Goal: Check status: Check status

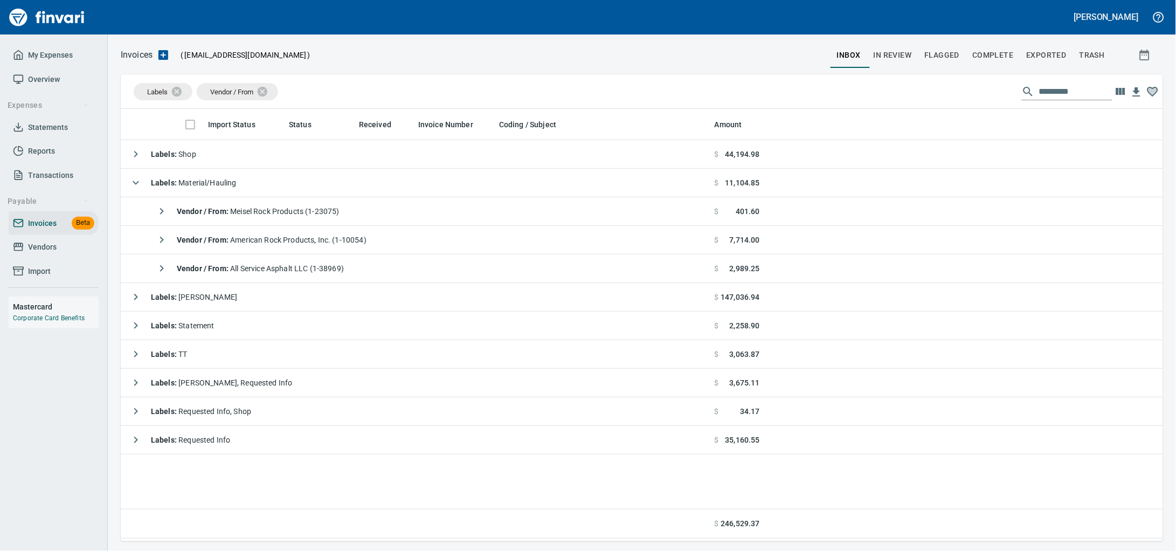
scroll to position [423, 1022]
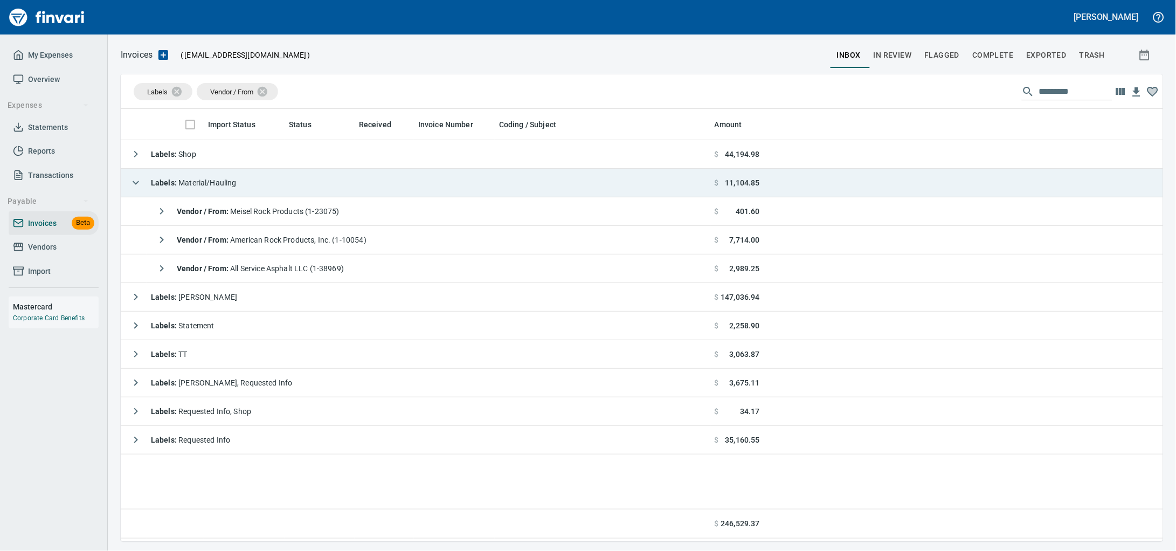
click at [261, 177] on td "Labels : Material/Hauling" at bounding box center [416, 183] width 590 height 29
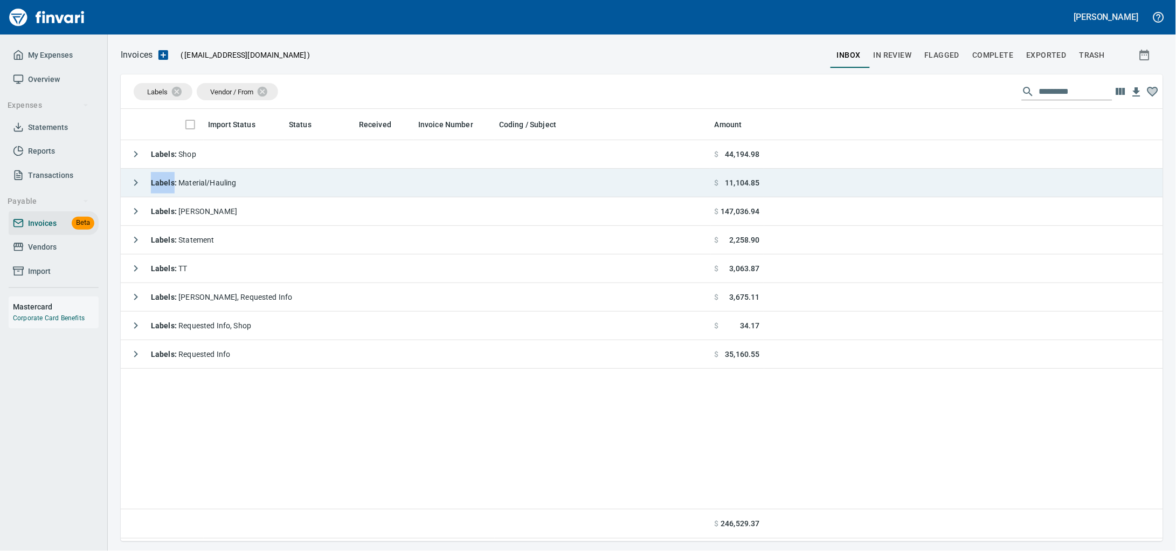
click at [261, 176] on td "Labels : Material/Hauling" at bounding box center [416, 183] width 590 height 29
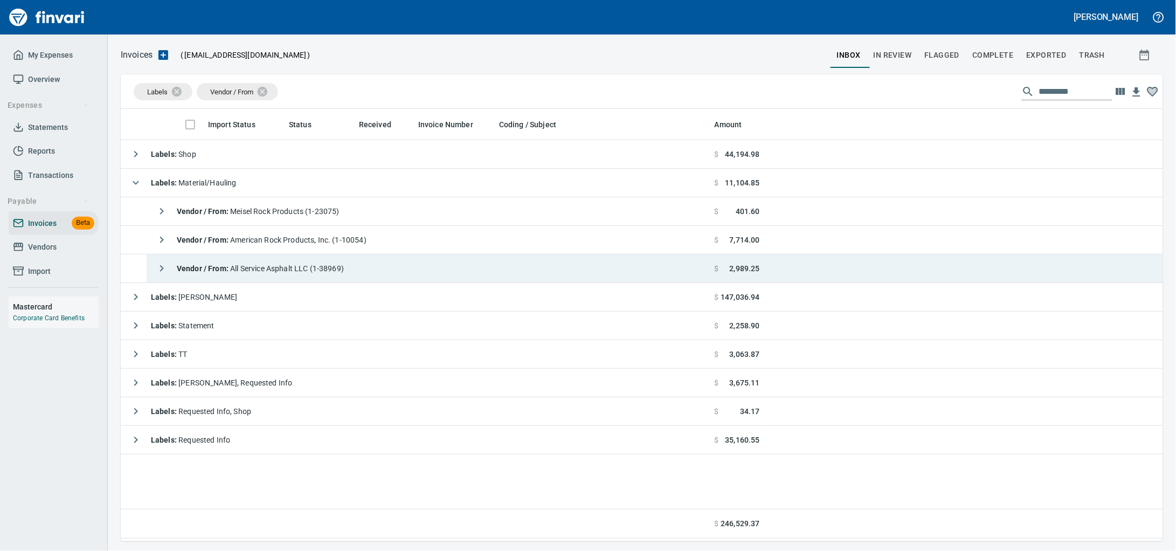
click at [316, 261] on div "Vendor / From : All Service Asphalt LLC (1-38969)" at bounding box center [247, 269] width 193 height 22
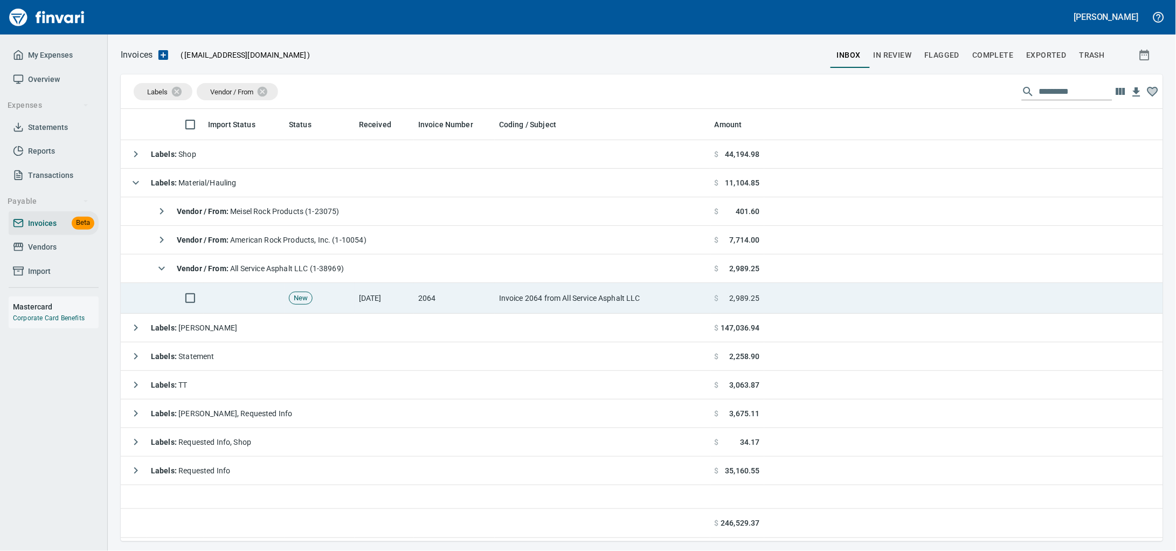
click at [587, 300] on td "Invoice 2064 from All Service Asphalt LLC" at bounding box center [603, 298] width 216 height 31
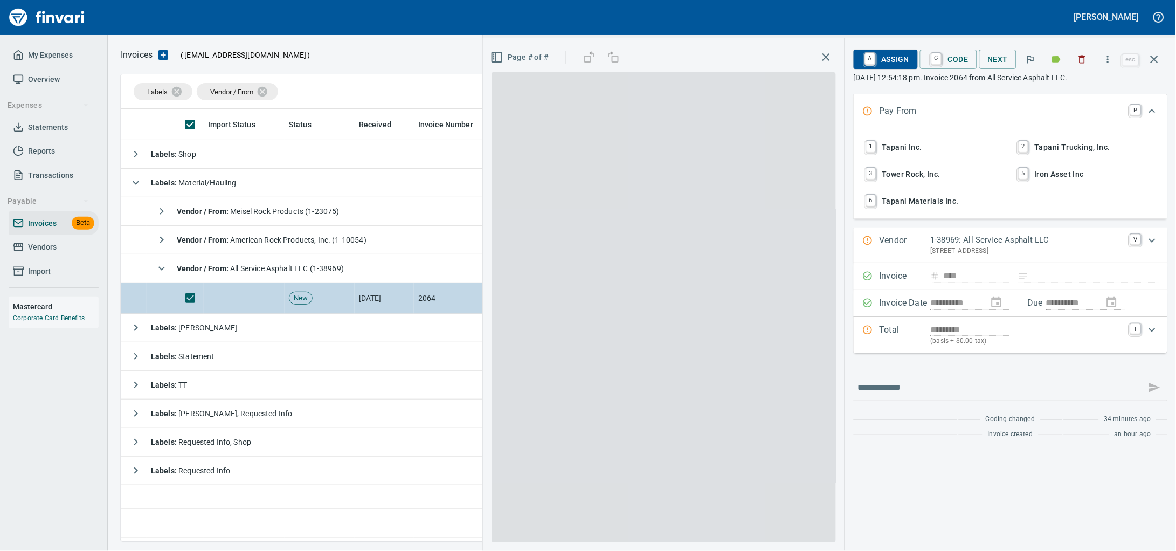
scroll to position [423, 1022]
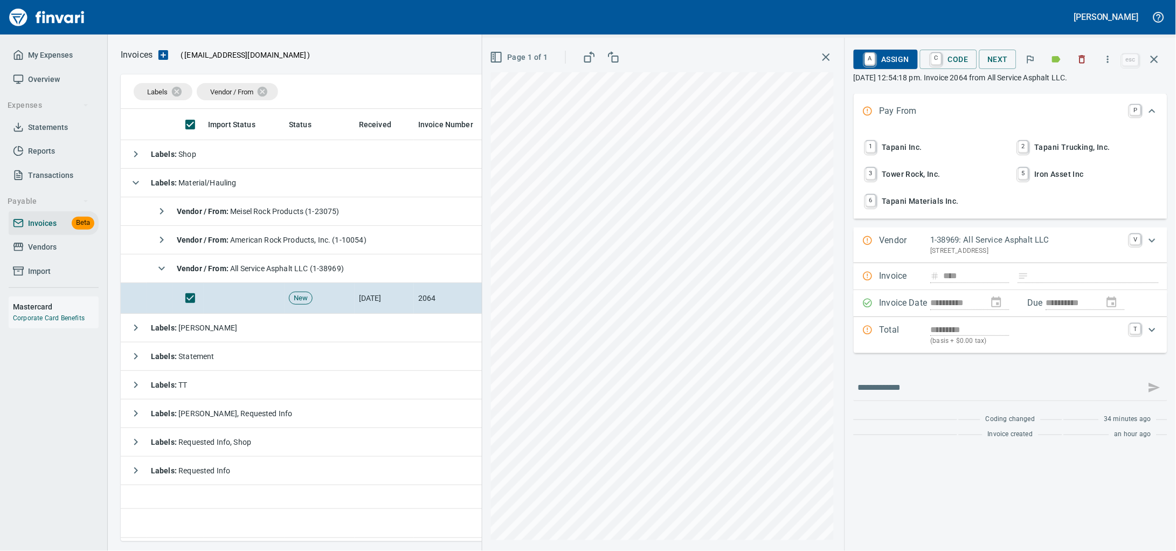
click at [1045, 54] on button "button" at bounding box center [1057, 59] width 24 height 24
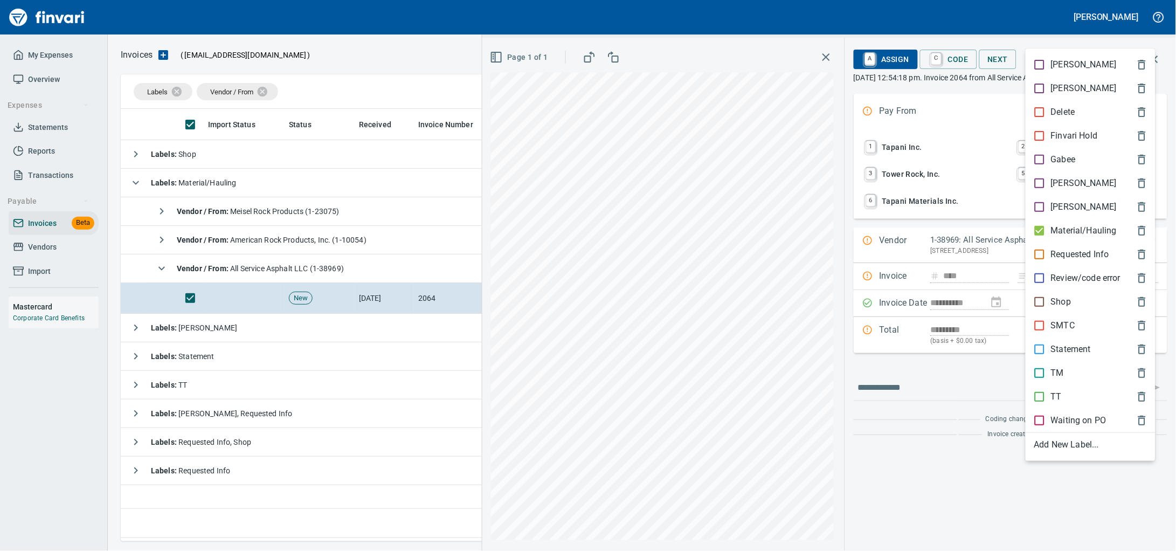
drag, startPoint x: 1075, startPoint y: 180, endPoint x: 1070, endPoint y: 143, distance: 36.5
click at [1075, 179] on div "[PERSON_NAME]" at bounding box center [1091, 183] width 130 height 24
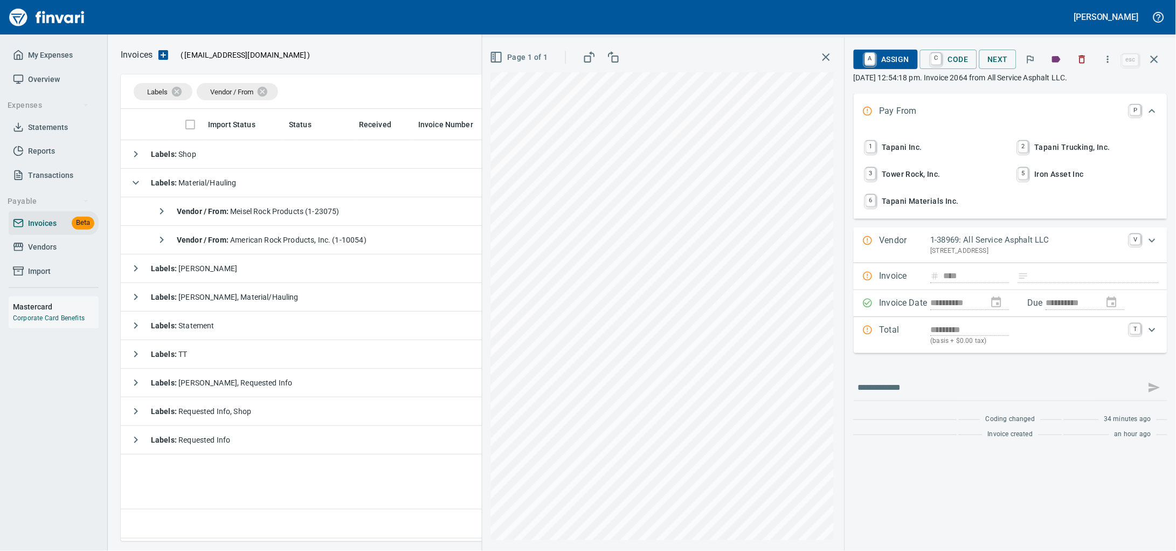
click at [1056, 70] on button "button" at bounding box center [1057, 59] width 24 height 24
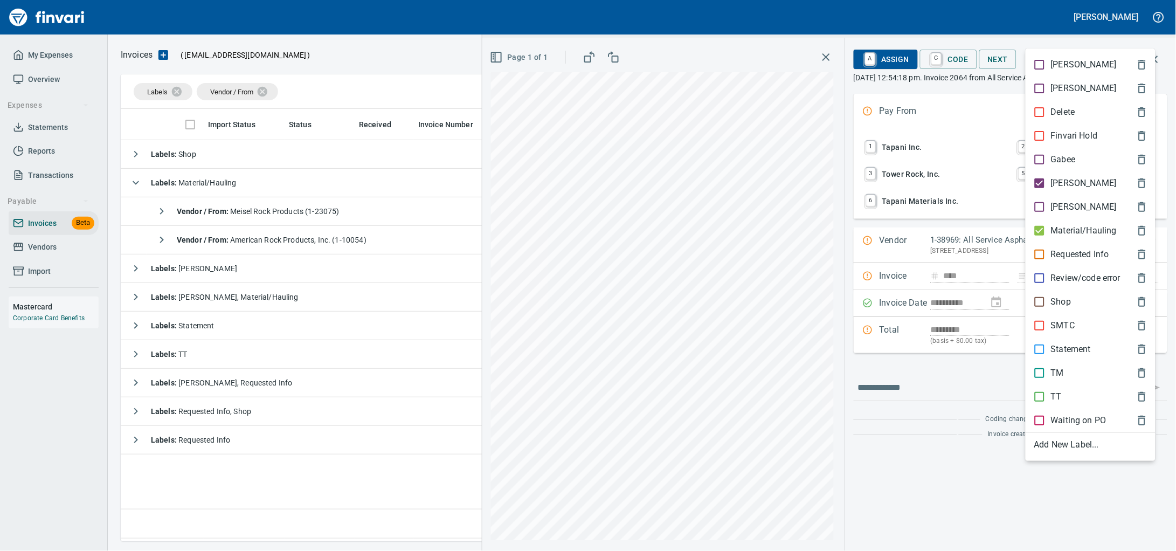
click at [1077, 237] on p "Material/Hauling" at bounding box center [1084, 230] width 66 height 13
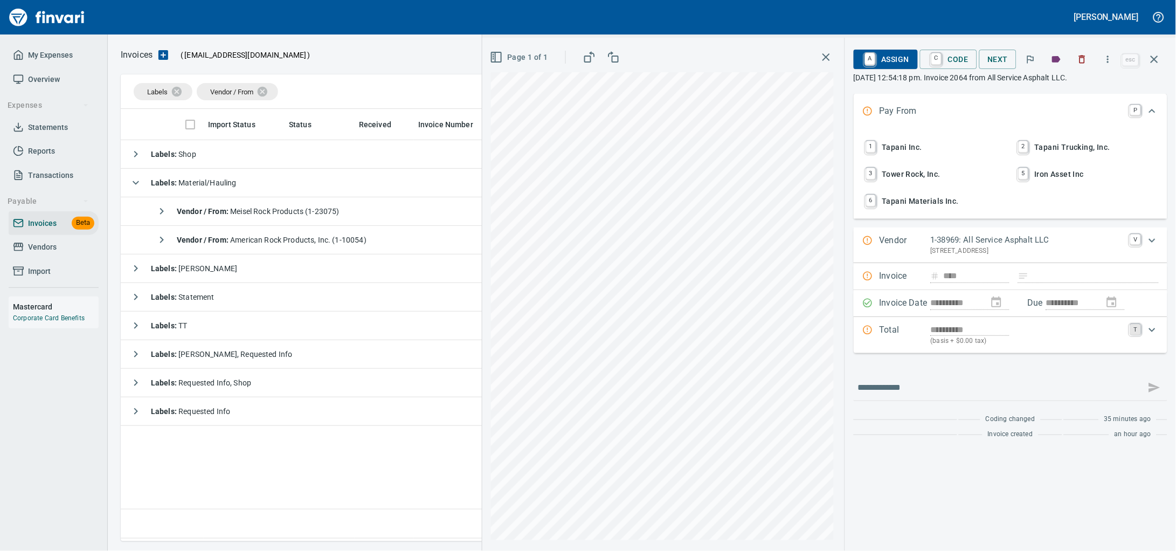
drag, startPoint x: 1153, startPoint y: 357, endPoint x: 1121, endPoint y: 360, distance: 32.0
click at [1153, 336] on icon "Expand" at bounding box center [1152, 329] width 13 height 13
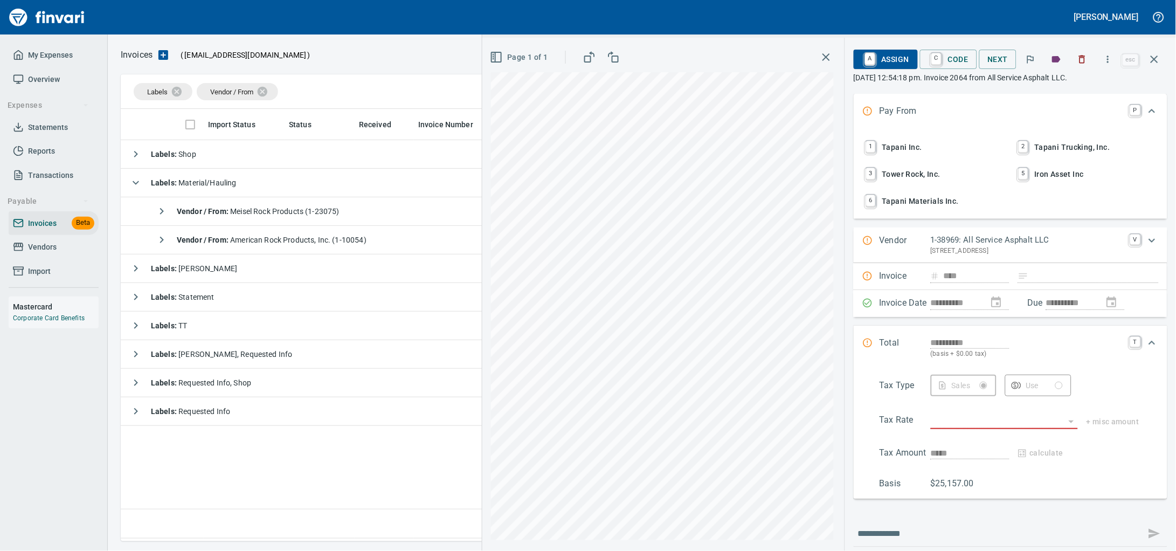
click at [935, 360] on p "(basis + $0.00 tax)" at bounding box center [1027, 354] width 193 height 11
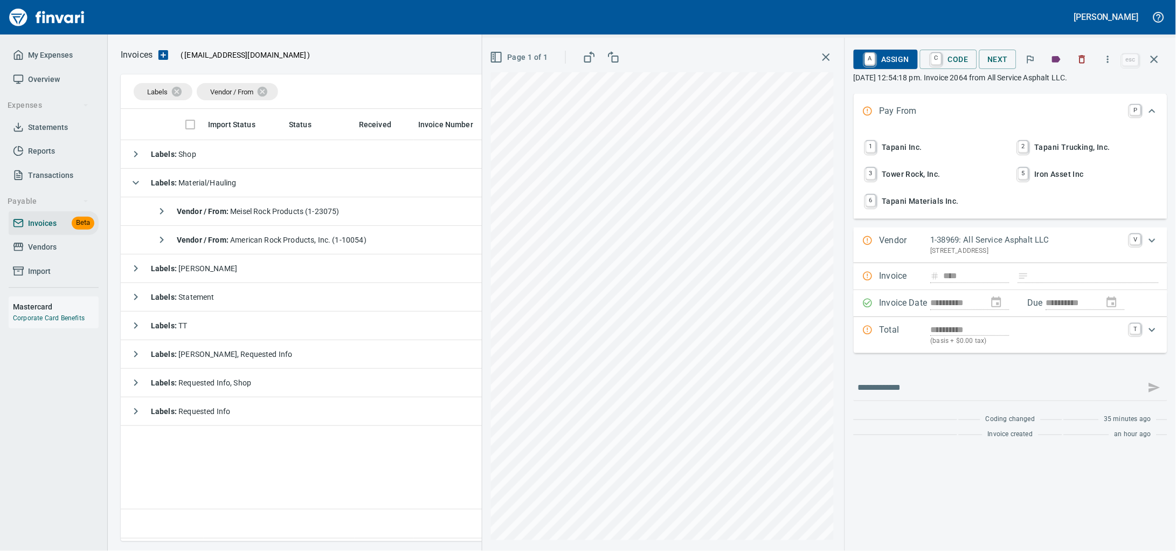
type input "*********"
drag, startPoint x: 1163, startPoint y: 62, endPoint x: 1155, endPoint y: 61, distance: 8.1
click at [1163, 60] on button "button" at bounding box center [1155, 59] width 26 height 26
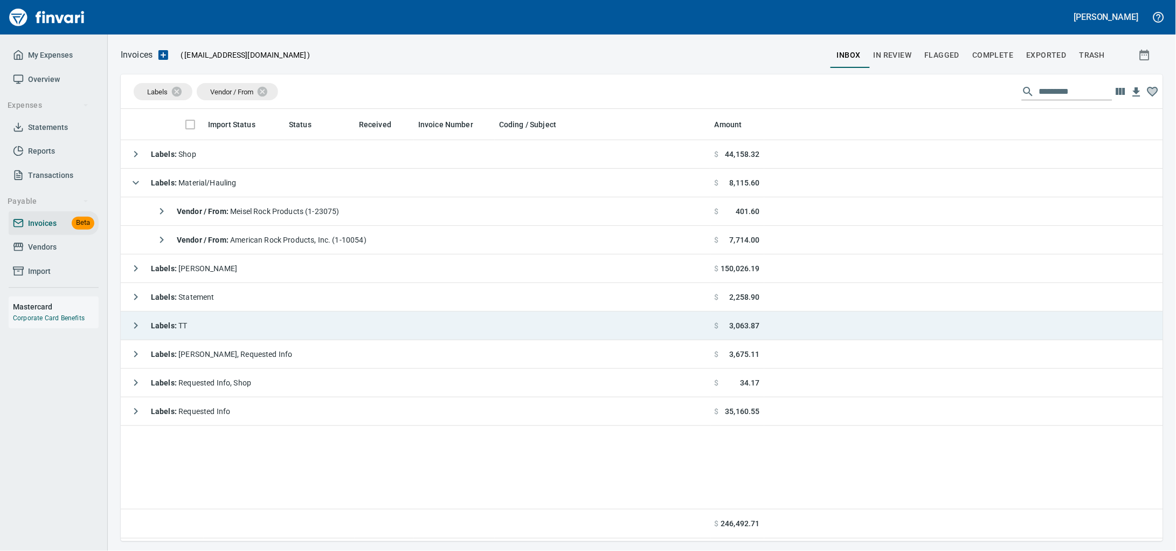
scroll to position [423, 1022]
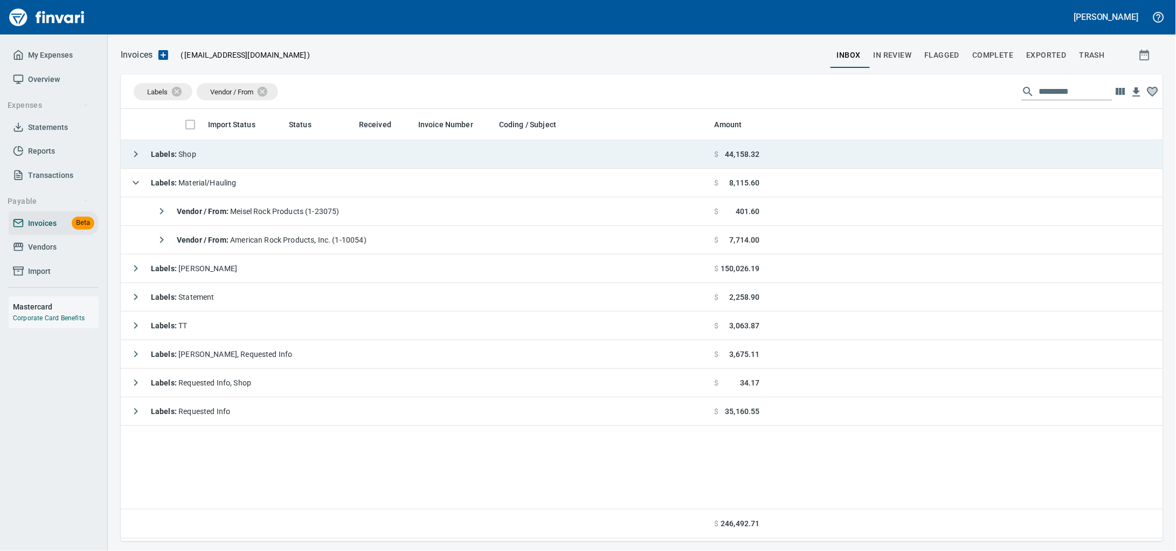
click at [313, 160] on td "Labels : Shop" at bounding box center [416, 154] width 590 height 29
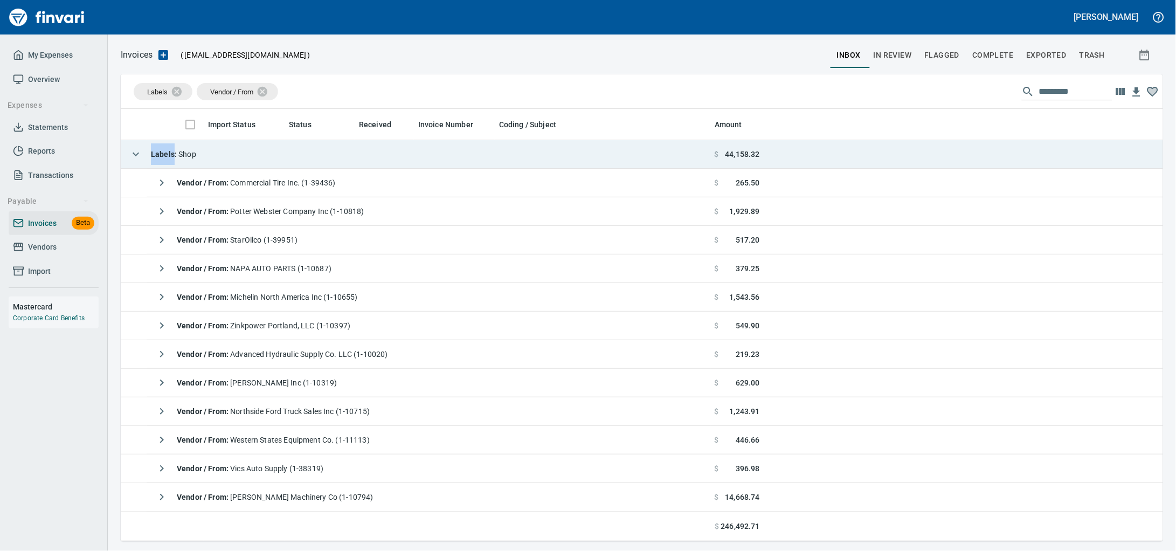
click at [313, 160] on td "Labels : Shop" at bounding box center [416, 154] width 590 height 29
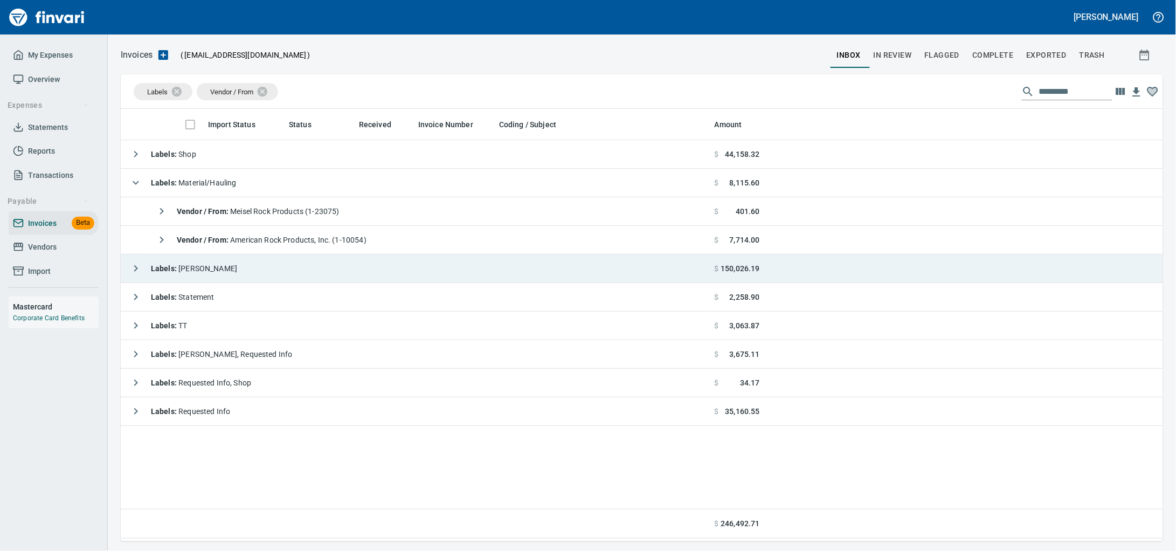
click at [298, 269] on td "Labels : [PERSON_NAME]" at bounding box center [416, 268] width 590 height 29
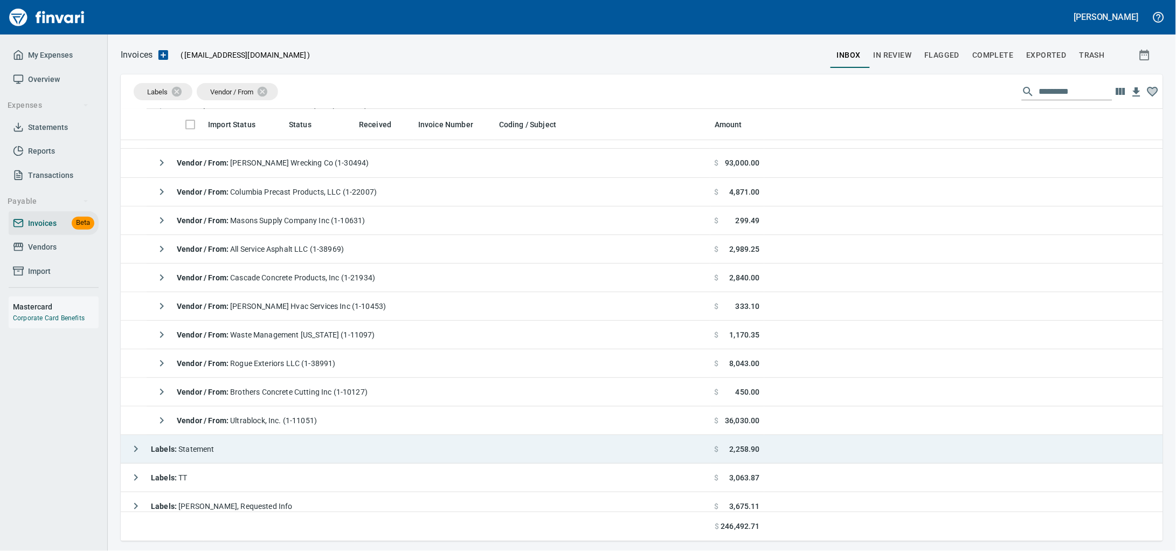
scroll to position [67, 0]
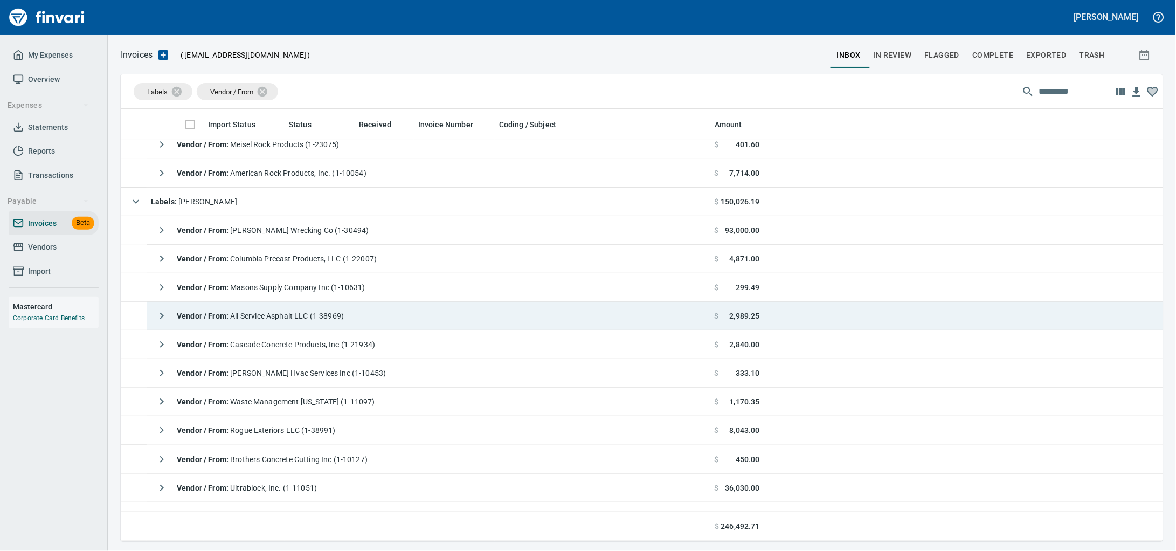
click at [378, 316] on td "Vendor / From : All Service Asphalt LLC (1-38969)" at bounding box center [429, 316] width 564 height 29
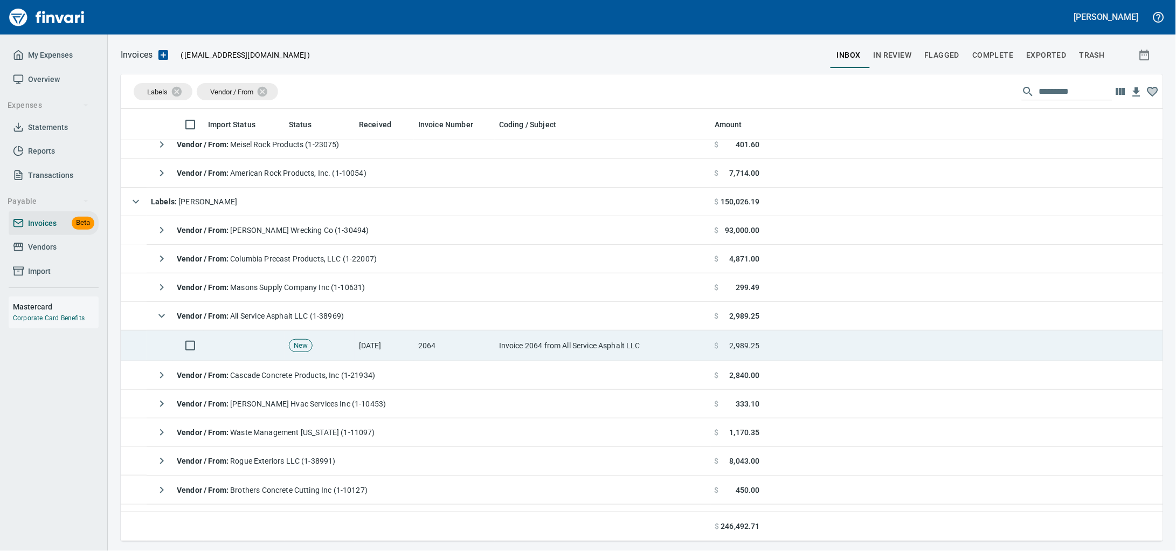
click at [383, 350] on td "[DATE]" at bounding box center [384, 345] width 59 height 31
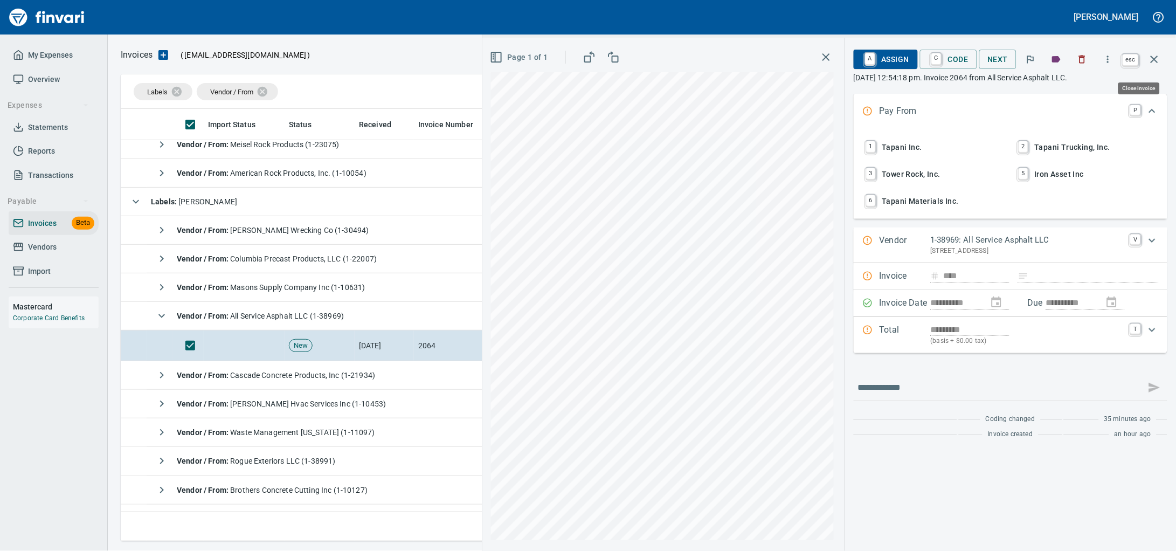
scroll to position [423, 1022]
click at [1151, 61] on icon "button" at bounding box center [1154, 59] width 13 height 13
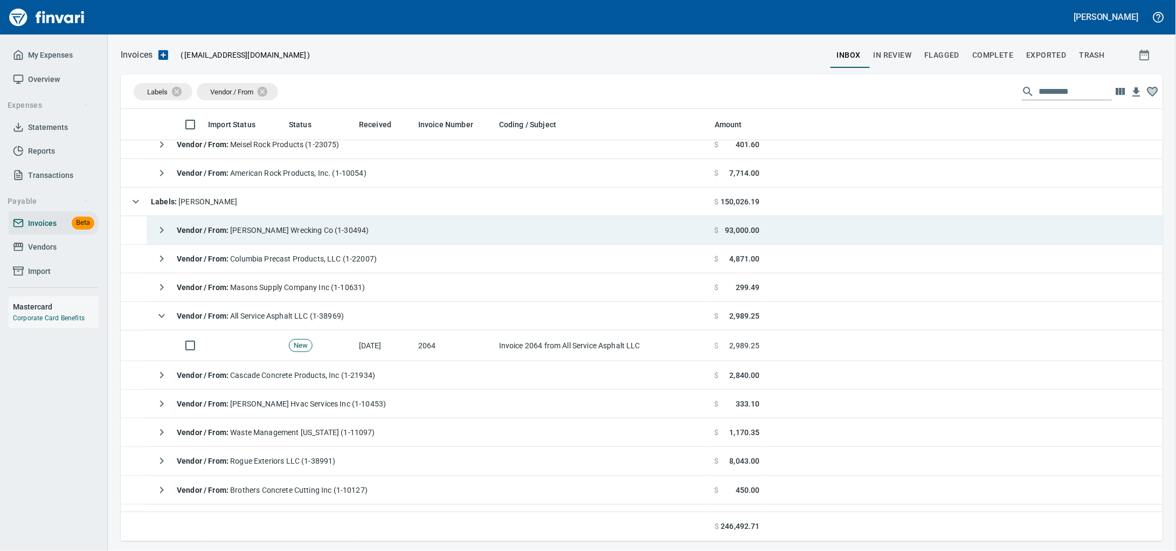
scroll to position [423, 1022]
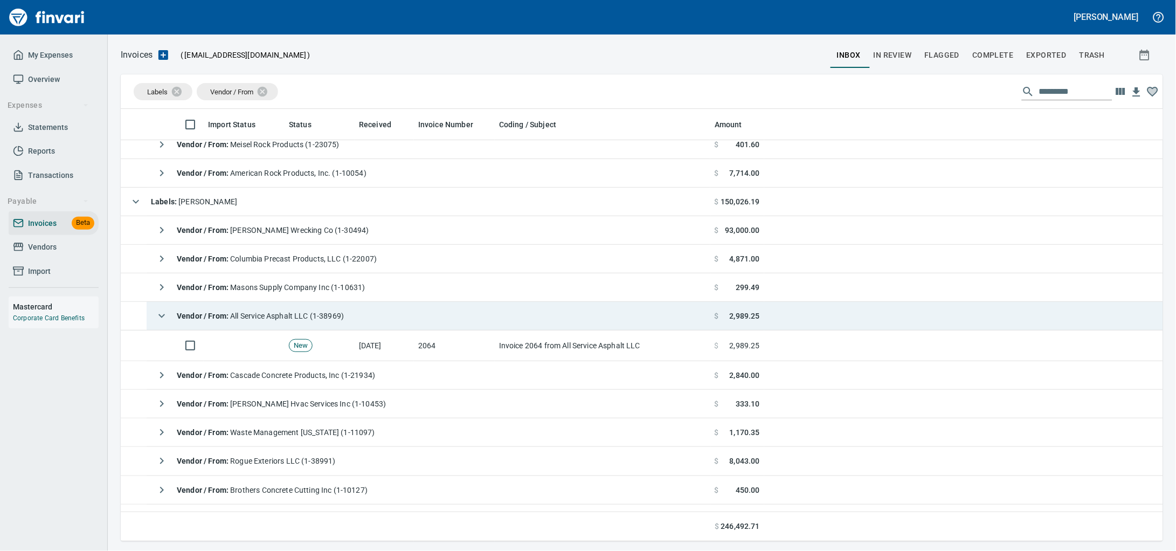
click at [229, 330] on td "Vendor / From : All Service Asphalt LLC (1-38969)" at bounding box center [429, 316] width 564 height 29
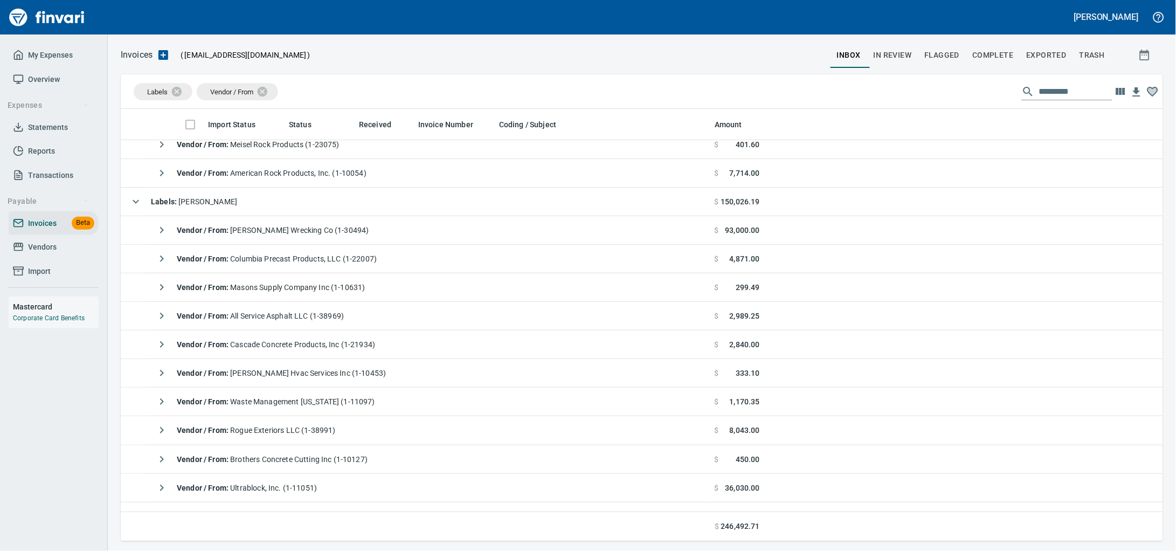
click at [239, 197] on td "Labels : [PERSON_NAME]" at bounding box center [416, 202] width 590 height 29
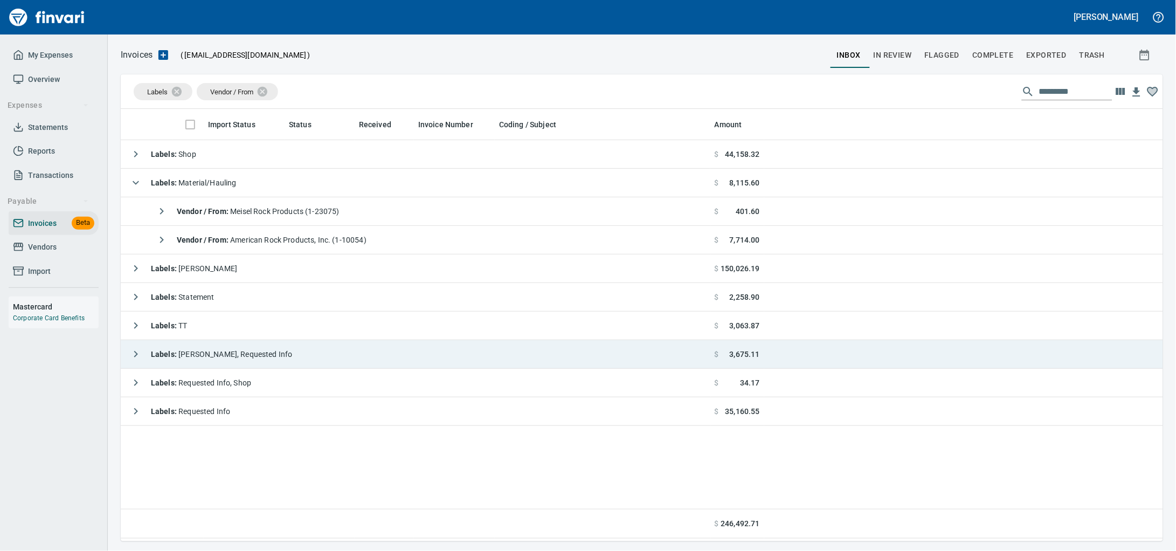
scroll to position [423, 1022]
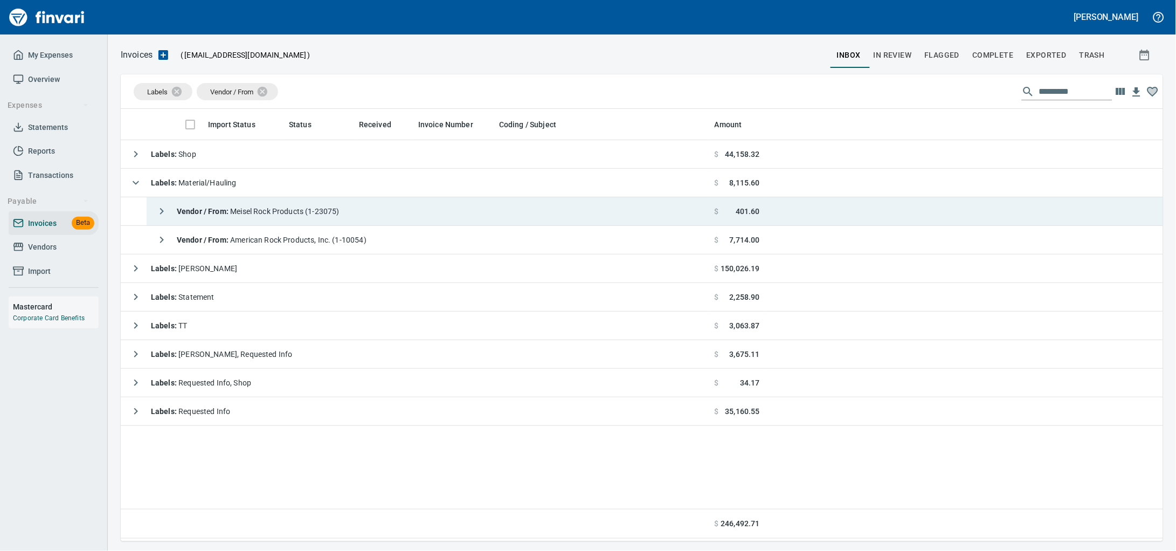
click at [330, 212] on span "Vendor / From : Meisel Rock Products (1-23075)" at bounding box center [258, 211] width 163 height 9
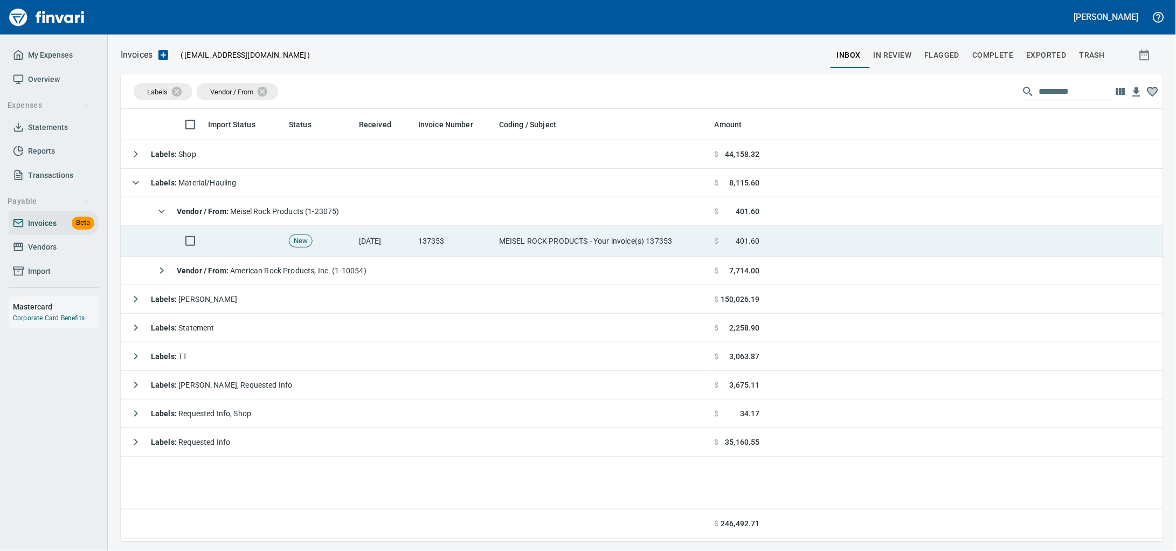
click at [542, 239] on td "MEISEL ROCK PRODUCTS - Your invoice(s) 137353" at bounding box center [603, 241] width 216 height 31
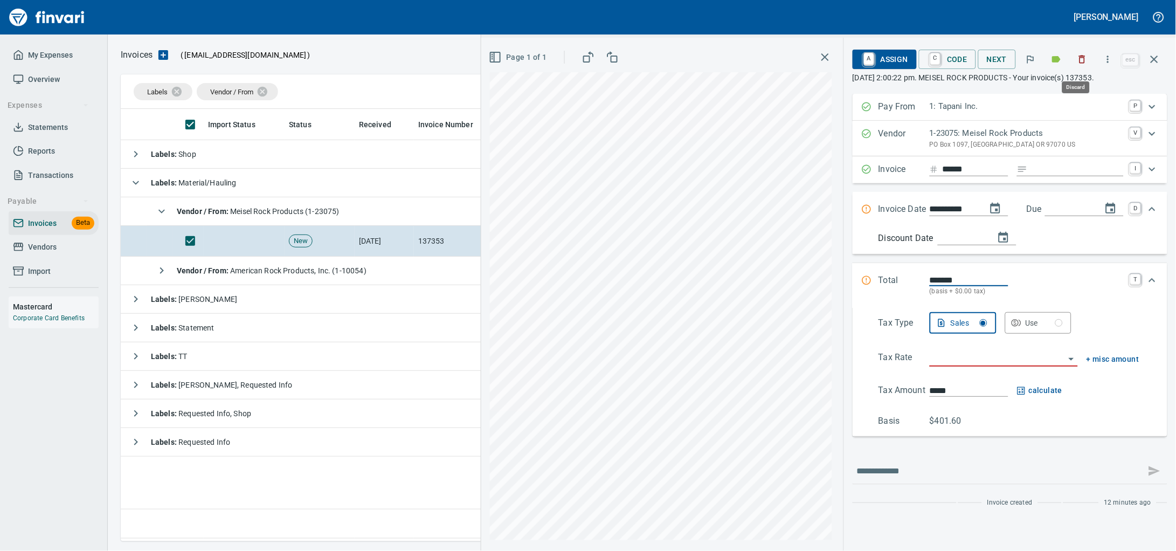
click at [1080, 56] on icon "button" at bounding box center [1082, 59] width 11 height 11
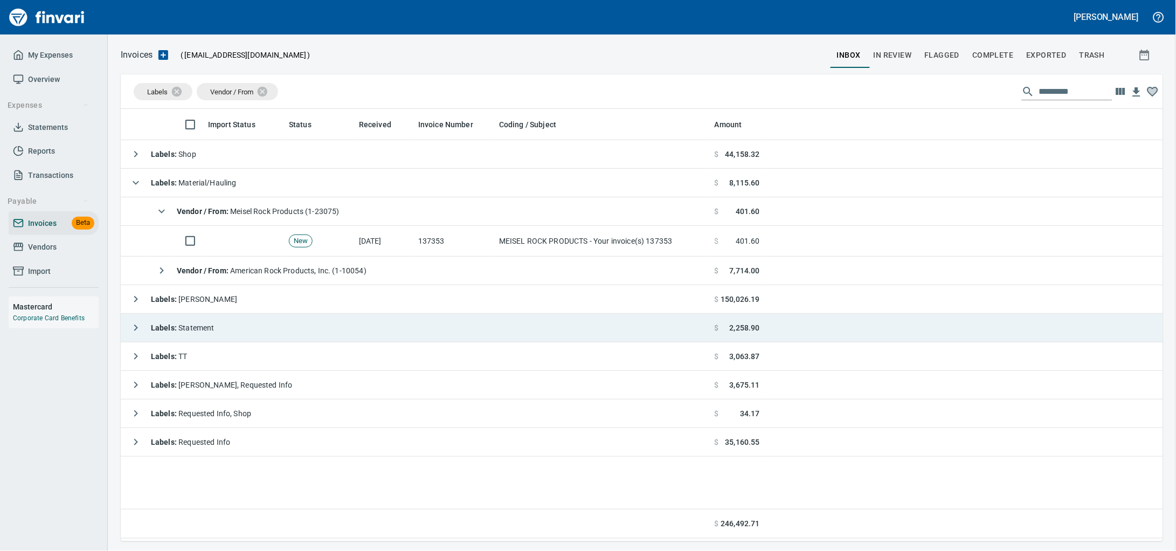
scroll to position [423, 1022]
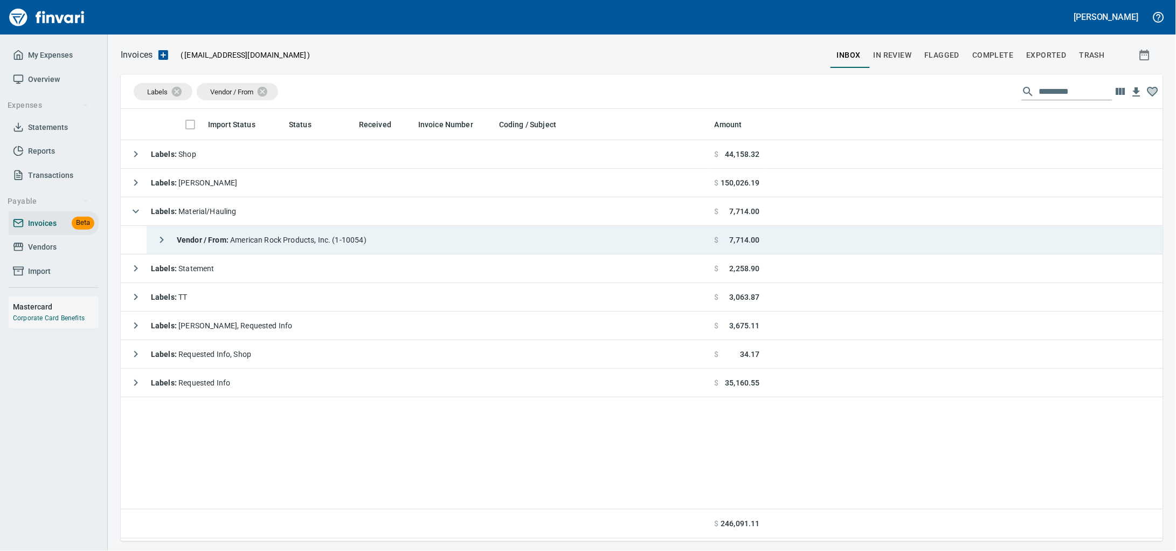
click at [405, 248] on td "Vendor / From : American Rock Products, Inc. (1-10054)" at bounding box center [429, 240] width 564 height 29
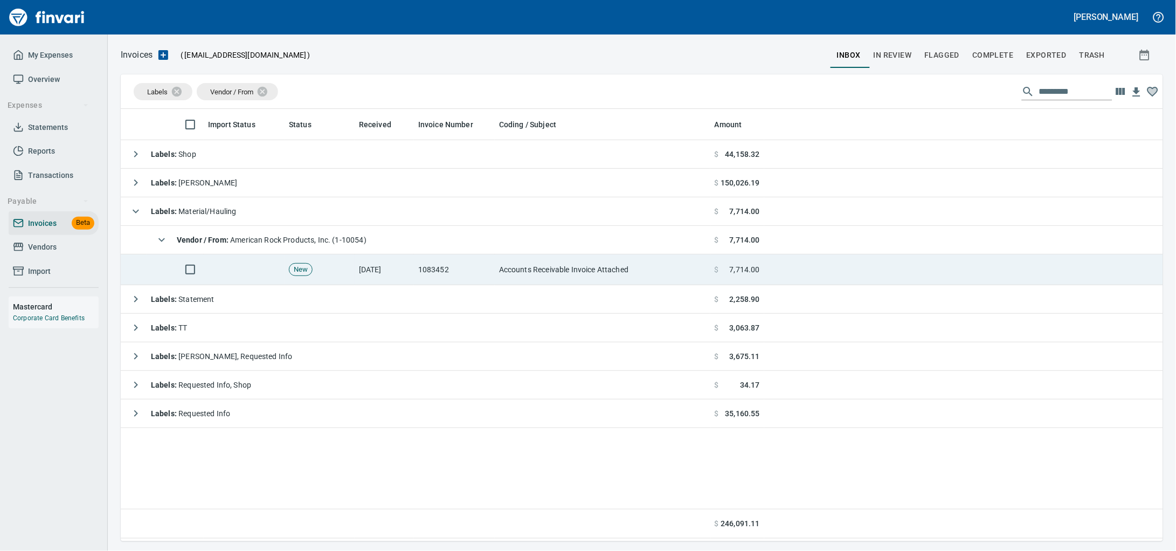
click at [405, 274] on td "[DATE]" at bounding box center [384, 269] width 59 height 31
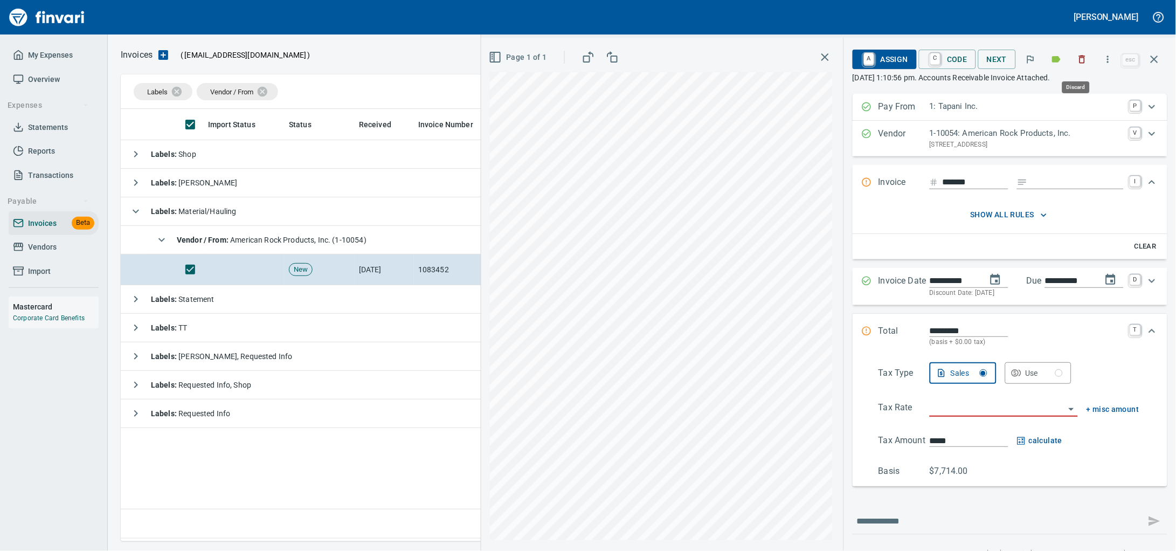
drag, startPoint x: 1077, startPoint y: 62, endPoint x: 316, endPoint y: 110, distance: 762.7
click at [1077, 62] on icon "button" at bounding box center [1082, 59] width 11 height 11
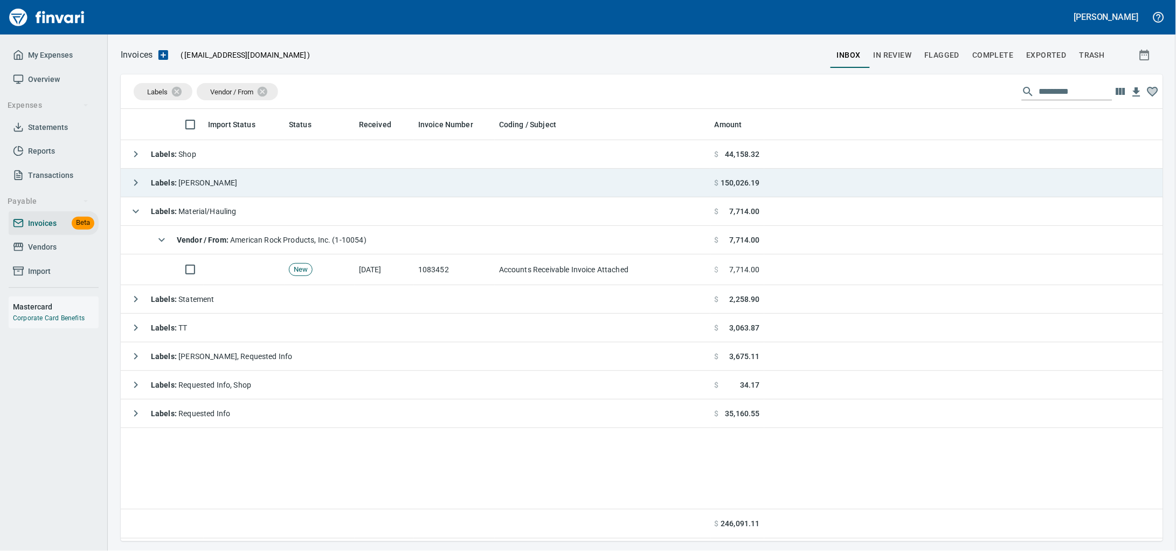
scroll to position [423, 1022]
